Goal: Task Accomplishment & Management: Manage account settings

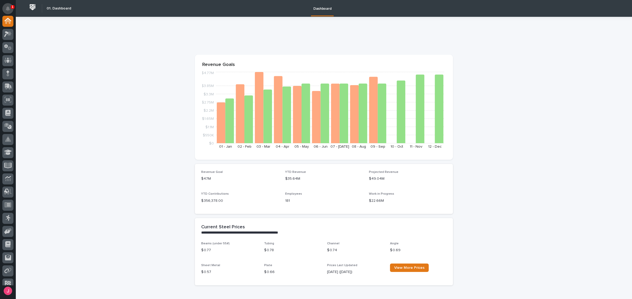
click at [9, 8] on icon "Notifications" at bounding box center [8, 8] width 4 height 5
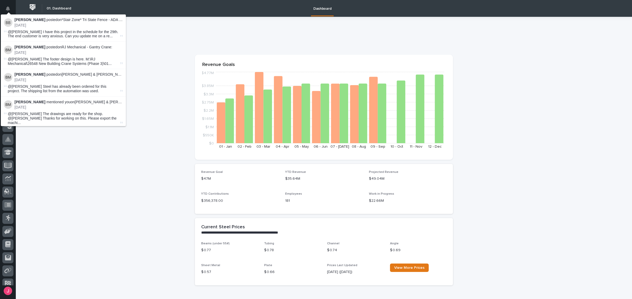
drag, startPoint x: 137, startPoint y: 69, endPoint x: 147, endPoint y: 65, distance: 10.1
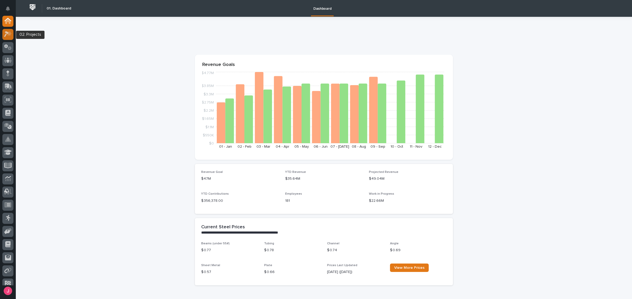
click at [11, 36] on icon at bounding box center [8, 34] width 8 height 6
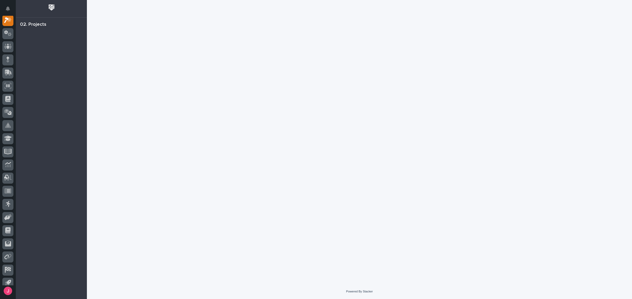
scroll to position [13, 0]
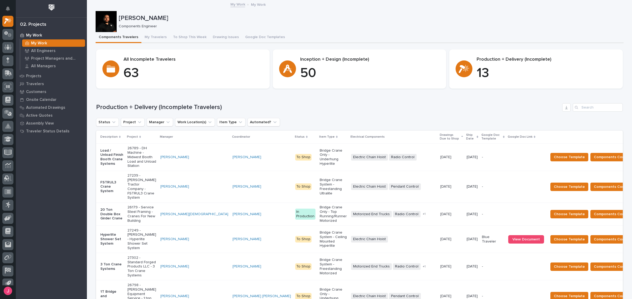
click at [106, 26] on div at bounding box center [106, 21] width 21 height 21
drag, startPoint x: 154, startPoint y: 34, endPoint x: 144, endPoint y: 36, distance: 10.9
click at [154, 34] on button "My Travelers" at bounding box center [155, 37] width 28 height 11
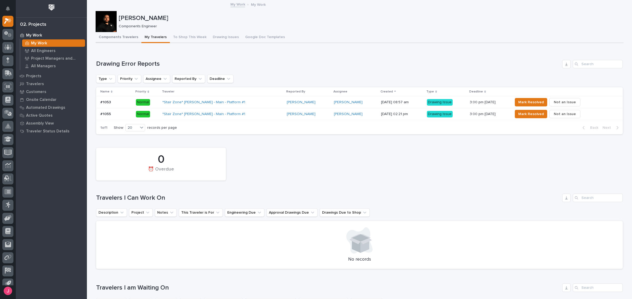
click at [110, 38] on button "Components Travelers" at bounding box center [119, 37] width 46 height 11
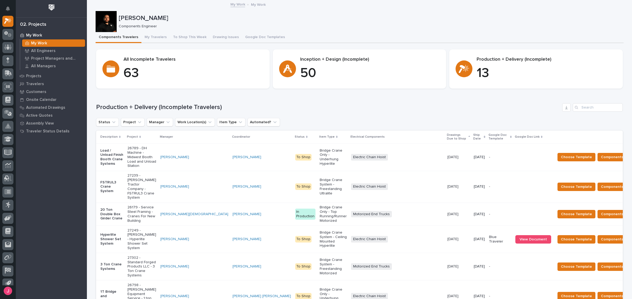
drag, startPoint x: 110, startPoint y: 38, endPoint x: 367, endPoint y: 15, distance: 257.6
click at [374, 15] on p "[PERSON_NAME]" at bounding box center [370, 18] width 502 height 8
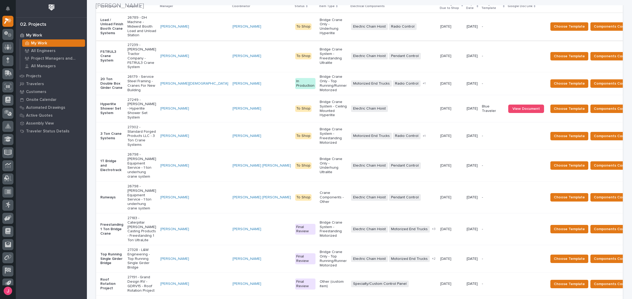
scroll to position [132, 0]
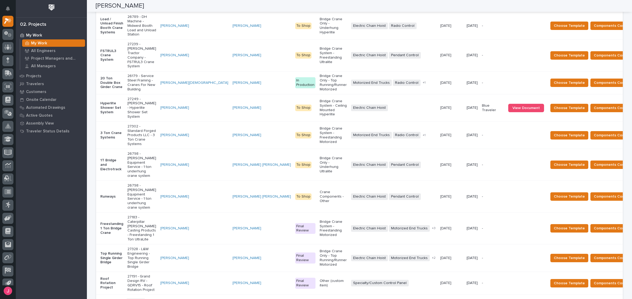
drag, startPoint x: 137, startPoint y: 142, endPoint x: 100, endPoint y: 142, distance: 36.8
click at [100, 195] on p "Runways" at bounding box center [111, 197] width 23 height 4
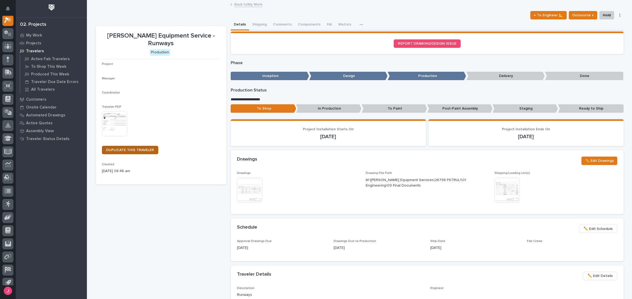
scroll to position [13, 0]
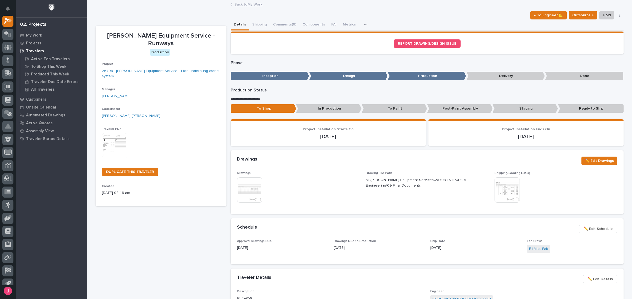
click at [249, 179] on img at bounding box center [249, 190] width 25 height 25
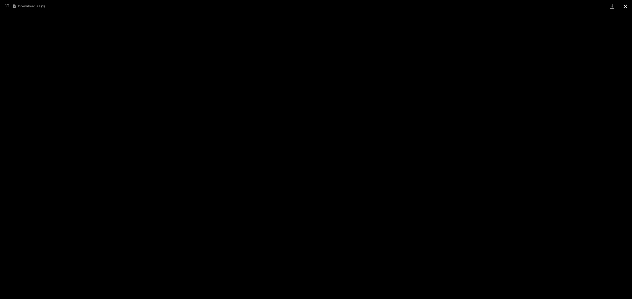
click at [623, 7] on button "Close gallery" at bounding box center [624, 6] width 13 height 12
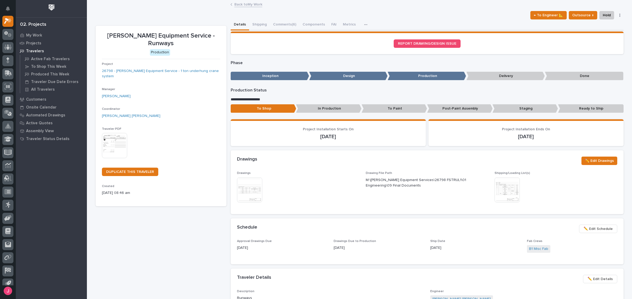
click at [506, 197] on img at bounding box center [506, 190] width 25 height 25
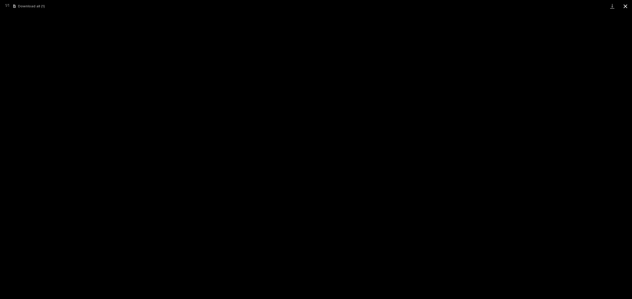
click at [623, 3] on button "Close gallery" at bounding box center [624, 6] width 13 height 12
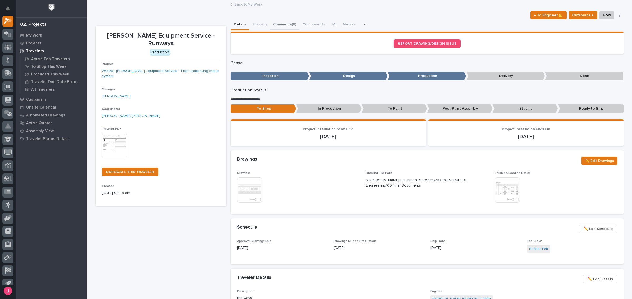
click at [282, 21] on button "Comments (6)" at bounding box center [284, 24] width 29 height 11
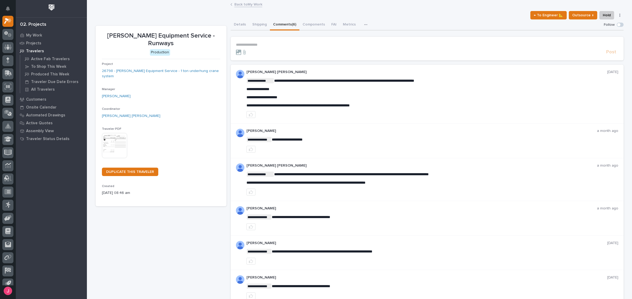
click at [247, 3] on link "Back to My Work" at bounding box center [248, 4] width 28 height 6
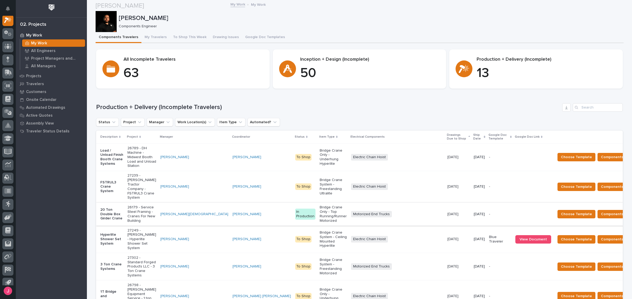
scroll to position [99, 0]
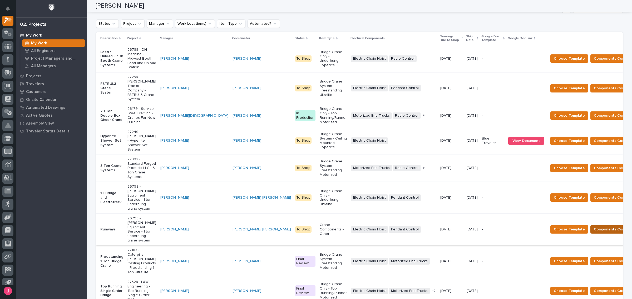
click at [593, 227] on span "Components Complete" at bounding box center [613, 230] width 41 height 6
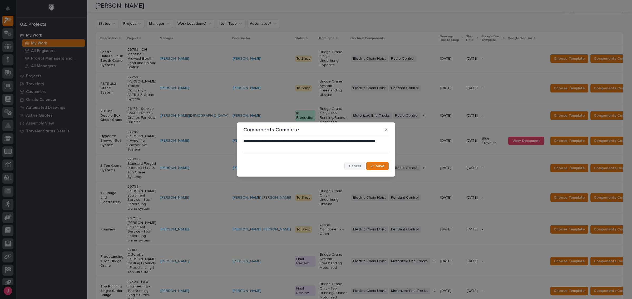
click at [357, 166] on span "Cancel" at bounding box center [355, 166] width 12 height 5
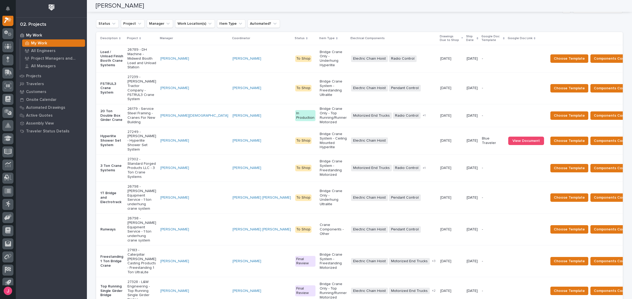
click at [174, 214] on td "[PERSON_NAME]" at bounding box center [194, 230] width 72 height 32
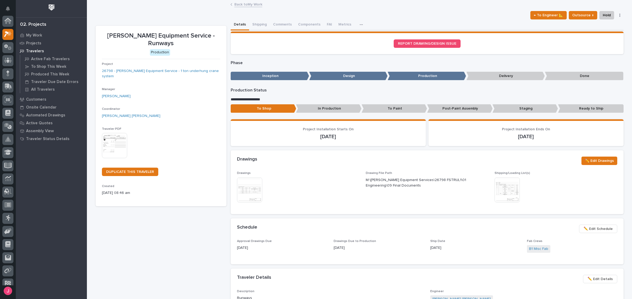
scroll to position [13, 0]
drag, startPoint x: 171, startPoint y: 176, endPoint x: 310, endPoint y: 206, distance: 142.2
click at [321, 210] on div "Drawings This file cannot be opened Download File Drawing File Path M:\[PERSON_…" at bounding box center [427, 193] width 393 height 43
click at [237, 190] on img at bounding box center [249, 190] width 25 height 25
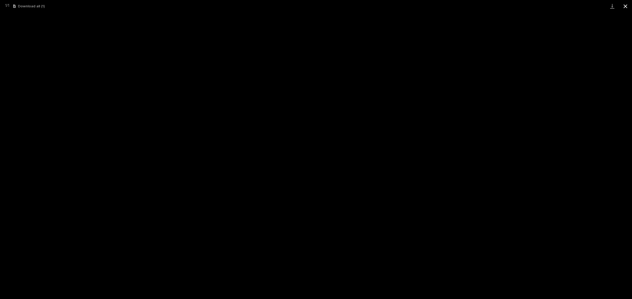
click at [625, 4] on button "Close gallery" at bounding box center [624, 6] width 13 height 12
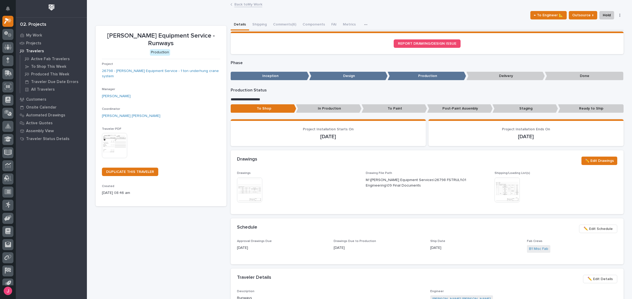
click at [500, 191] on img at bounding box center [506, 190] width 25 height 25
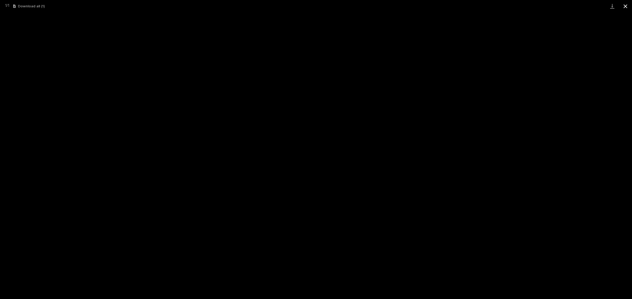
click at [625, 6] on button "Close gallery" at bounding box center [624, 6] width 13 height 12
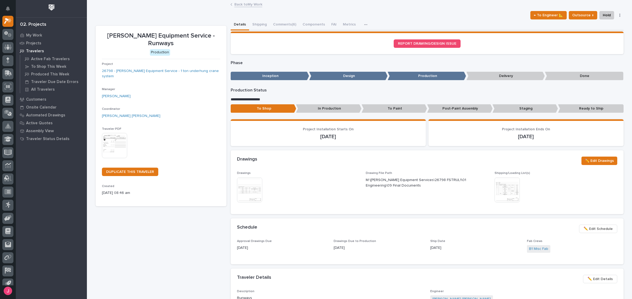
click at [251, 4] on link "Back to My Work" at bounding box center [248, 4] width 28 height 6
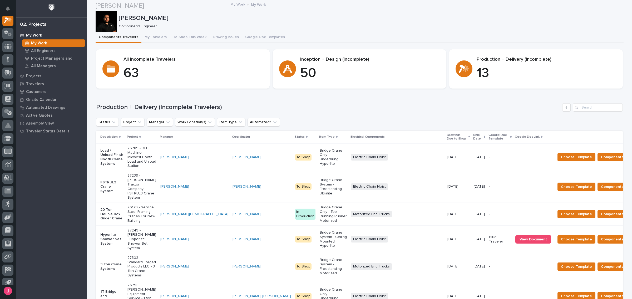
scroll to position [164, 0]
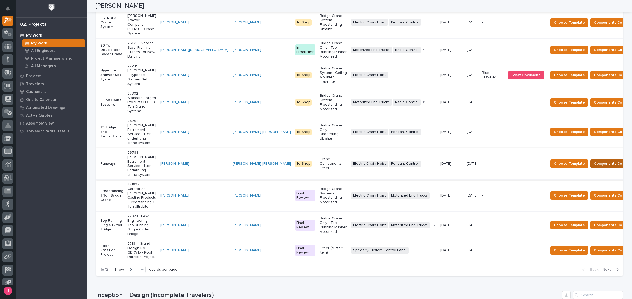
click at [593, 161] on span "Components Complete" at bounding box center [613, 164] width 41 height 6
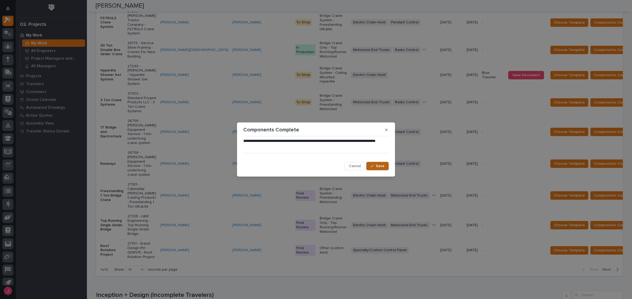
click at [375, 167] on div "button" at bounding box center [372, 166] width 5 height 4
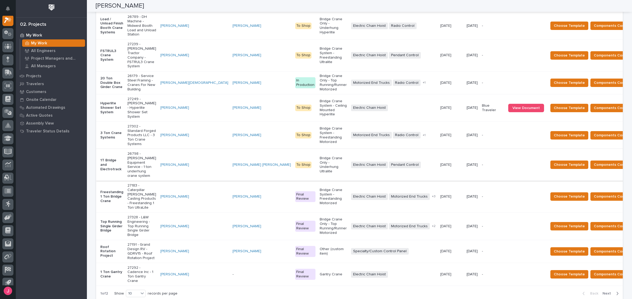
scroll to position [99, 0]
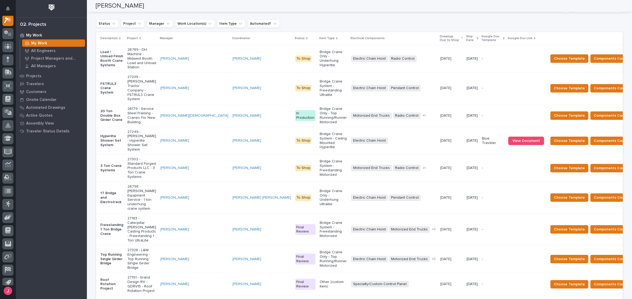
click at [466, 35] on p "Ship Date" at bounding box center [470, 39] width 9 height 10
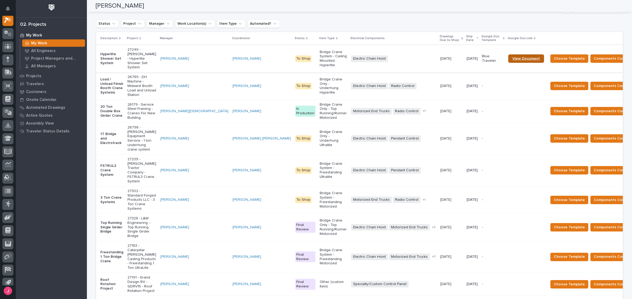
click at [508, 57] on link "View Document" at bounding box center [526, 58] width 36 height 8
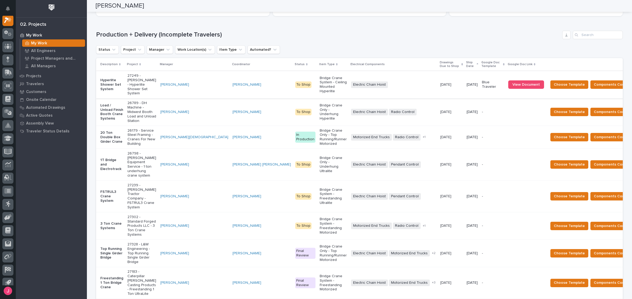
scroll to position [66, 0]
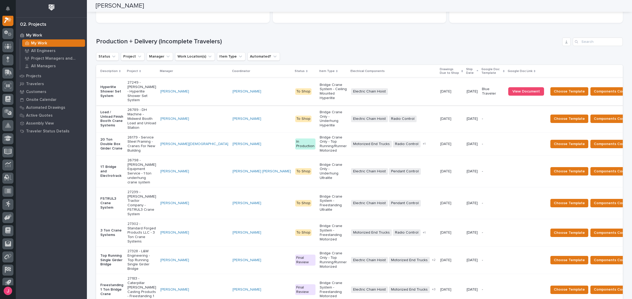
click at [328, 33] on div "Loading... Saving… Production + Delivery (Incomplete Travelers) Status Project …" at bounding box center [359, 199] width 526 height 344
click at [248, 32] on div "Loading... Saving… Production + Delivery (Incomplete Travelers) Status Project …" at bounding box center [359, 199] width 526 height 344
drag, startPoint x: 157, startPoint y: 41, endPoint x: 225, endPoint y: 41, distance: 68.4
click at [225, 41] on h1 "Production + Delivery (Incomplete Travelers)" at bounding box center [328, 42] width 464 height 8
click at [228, 41] on h1 "Production + Delivery (Incomplete Travelers)" at bounding box center [328, 42] width 464 height 8
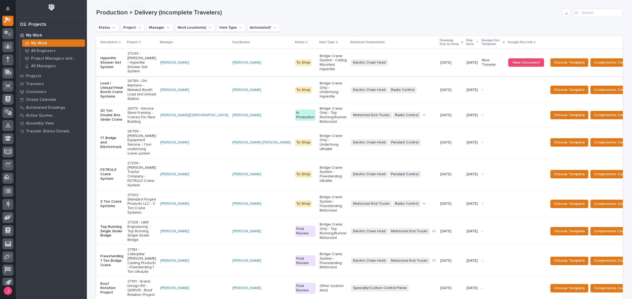
scroll to position [99, 0]
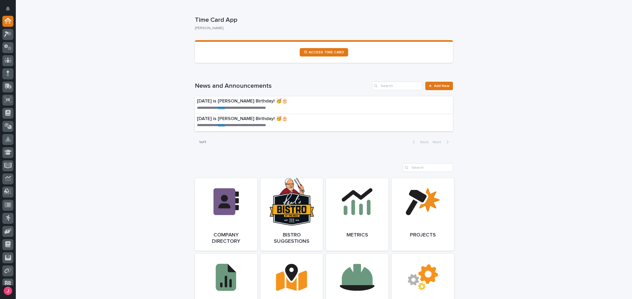
scroll to position [937, 0]
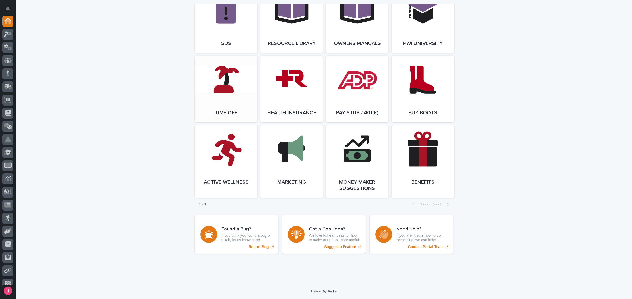
click at [218, 87] on span "Open Link" at bounding box center [225, 89] width 17 height 4
